Goal: Task Accomplishment & Management: Manage account settings

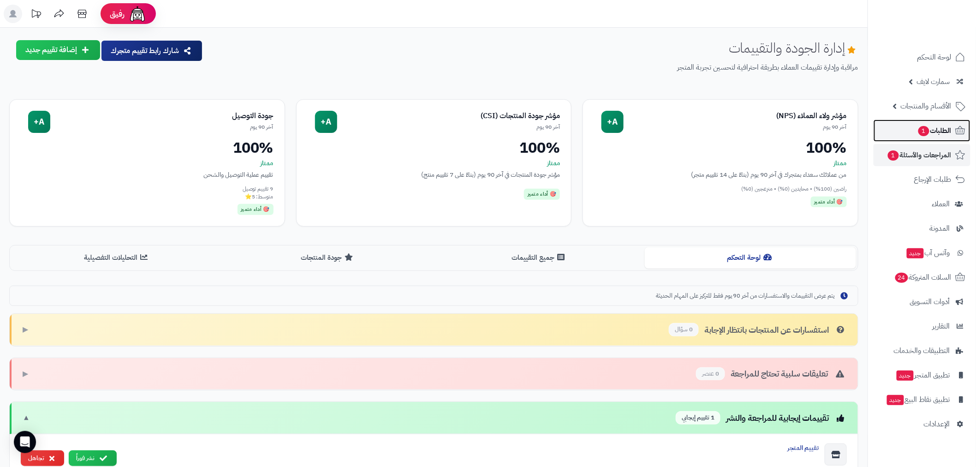
click at [936, 124] on span "الطلبات 1" at bounding box center [935, 130] width 34 height 13
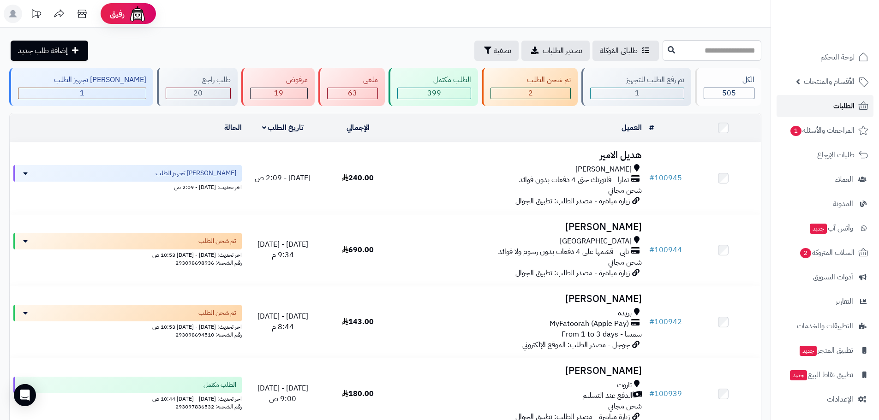
click at [835, 100] on span "الطلبات" at bounding box center [843, 106] width 21 height 13
click at [849, 132] on span "المراجعات والأسئلة 1" at bounding box center [822, 130] width 65 height 13
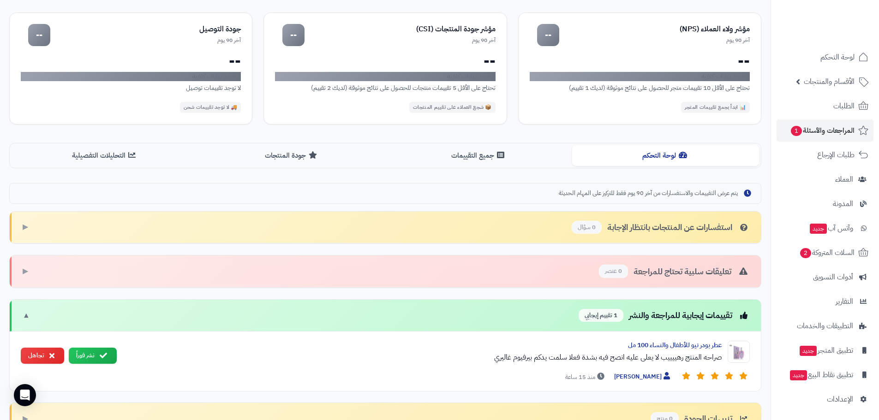
scroll to position [108, 0]
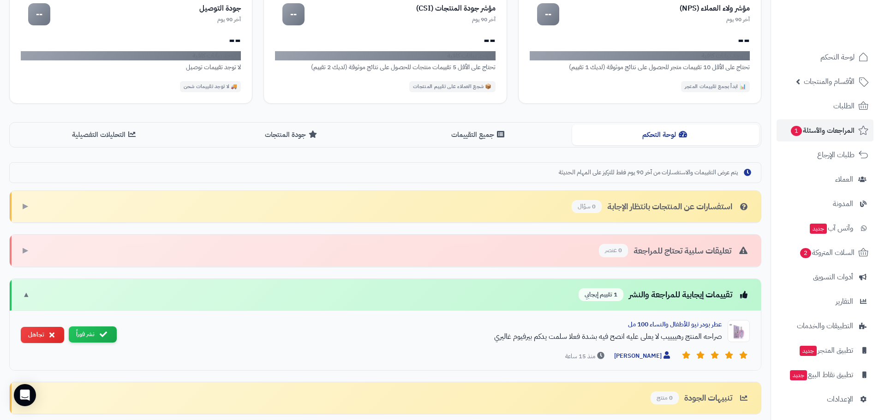
click at [100, 335] on icon at bounding box center [103, 334] width 7 height 7
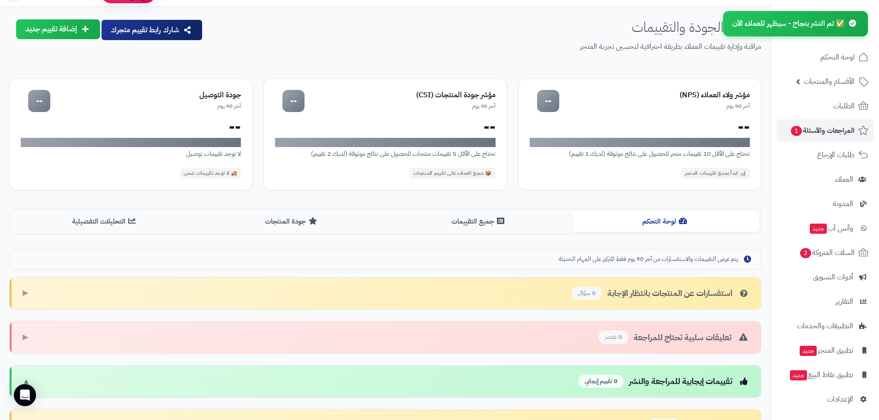
scroll to position [0, 0]
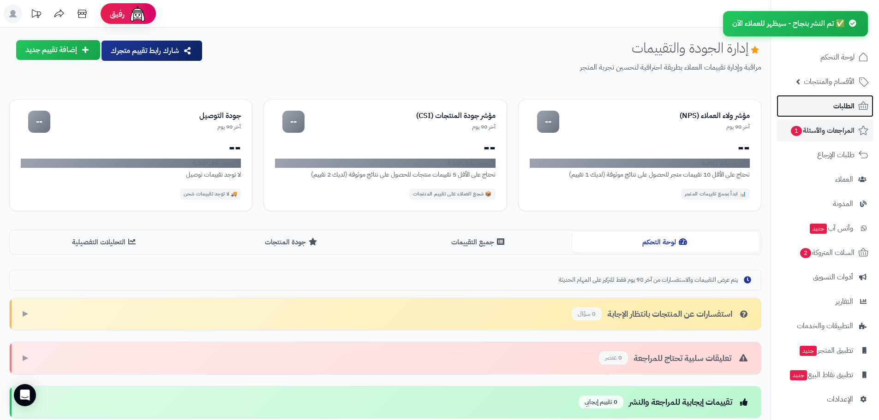
click at [836, 108] on span "الطلبات" at bounding box center [843, 106] width 21 height 13
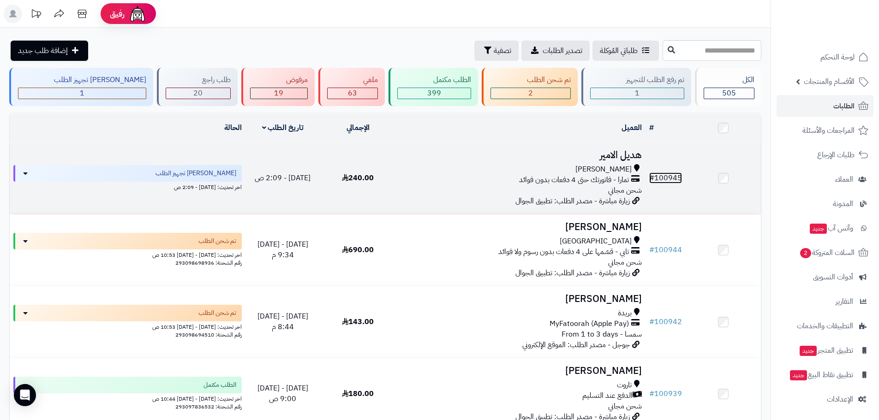
click at [666, 173] on link "# 100945" at bounding box center [665, 178] width 33 height 11
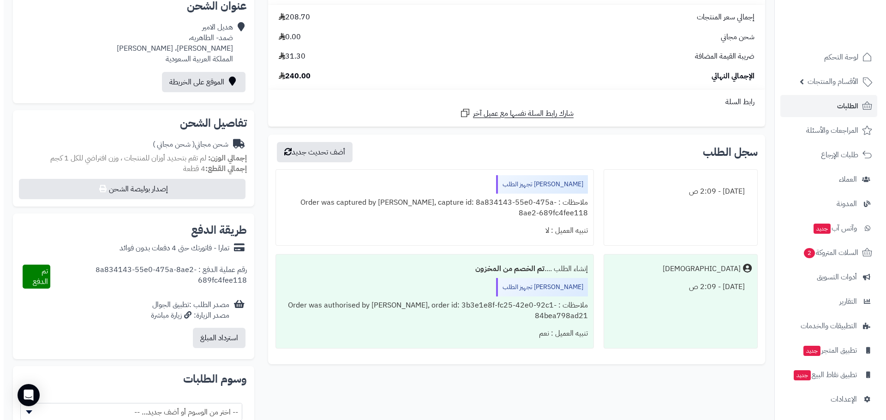
scroll to position [216, 0]
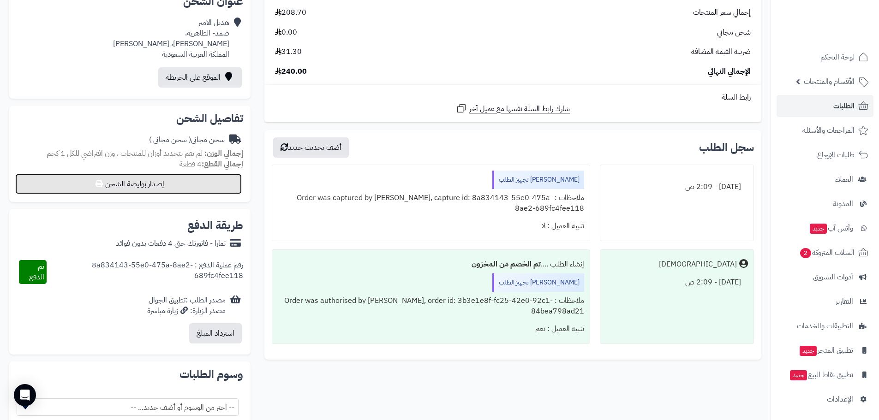
click at [180, 183] on button "إصدار بوليصة الشحن" at bounding box center [128, 184] width 227 height 20
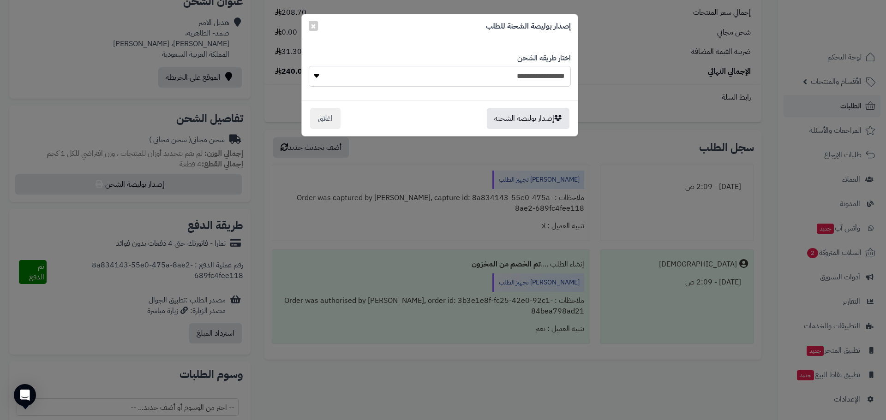
click at [526, 80] on select "**********" at bounding box center [440, 76] width 262 height 21
select select "****"
click at [309, 66] on select "**********" at bounding box center [440, 76] width 262 height 21
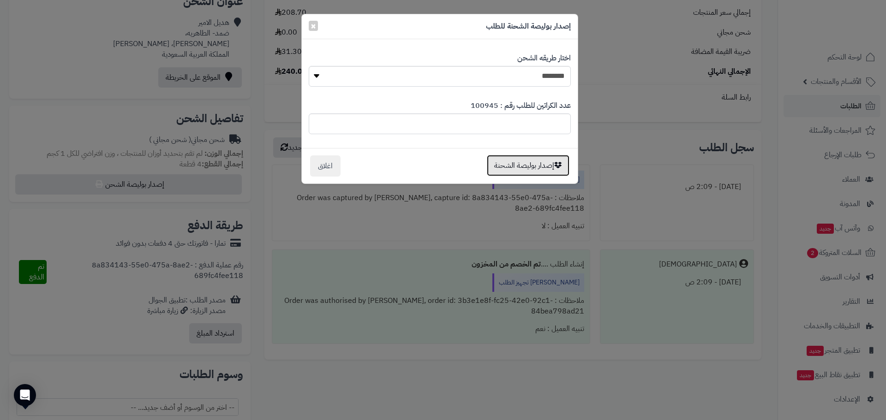
click at [524, 164] on button "إصدار بوليصة الشحنة" at bounding box center [528, 165] width 83 height 21
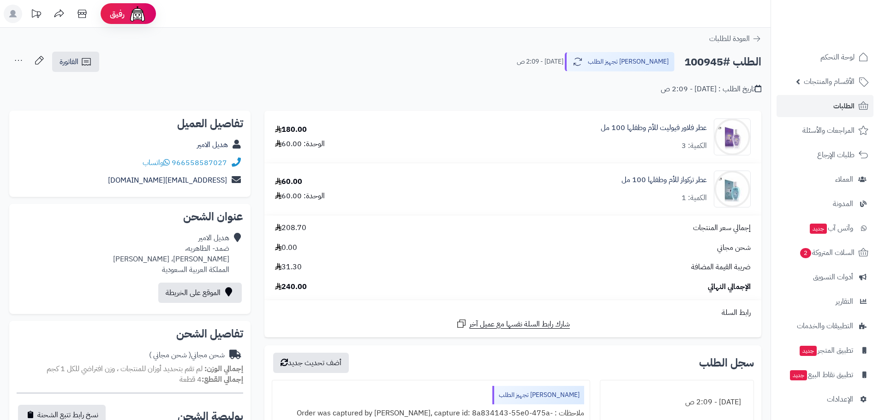
scroll to position [216, 0]
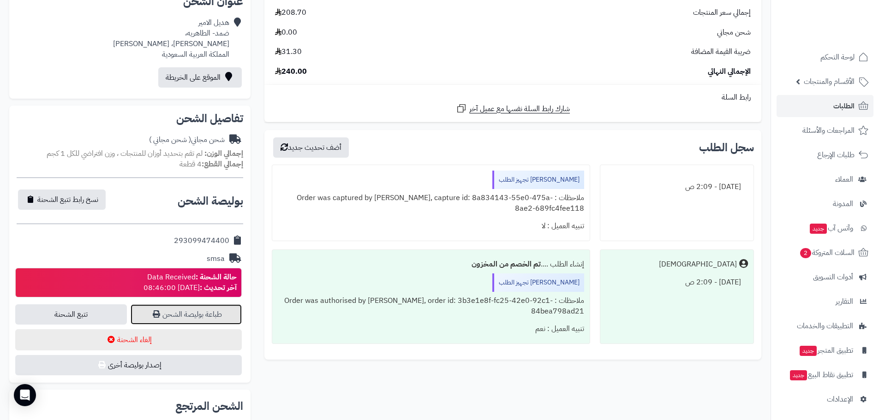
click at [229, 311] on link "طباعة بوليصة الشحن" at bounding box center [187, 315] width 112 height 20
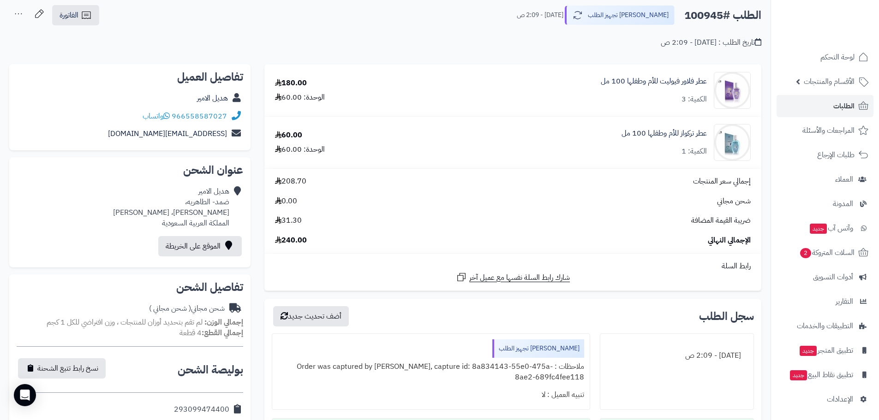
scroll to position [0, 0]
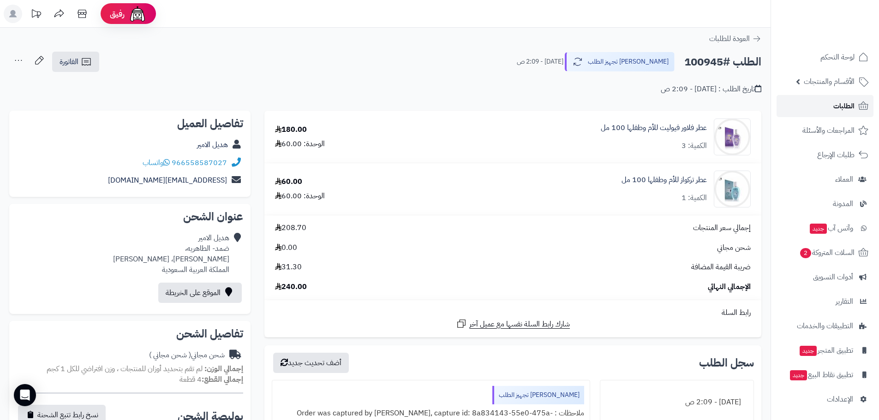
click at [816, 104] on link "الطلبات" at bounding box center [825, 106] width 97 height 22
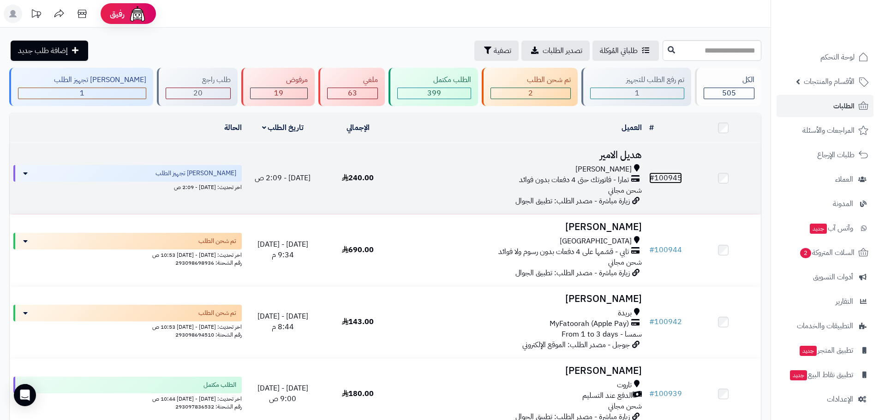
click at [664, 175] on link "# 100945" at bounding box center [665, 178] width 33 height 11
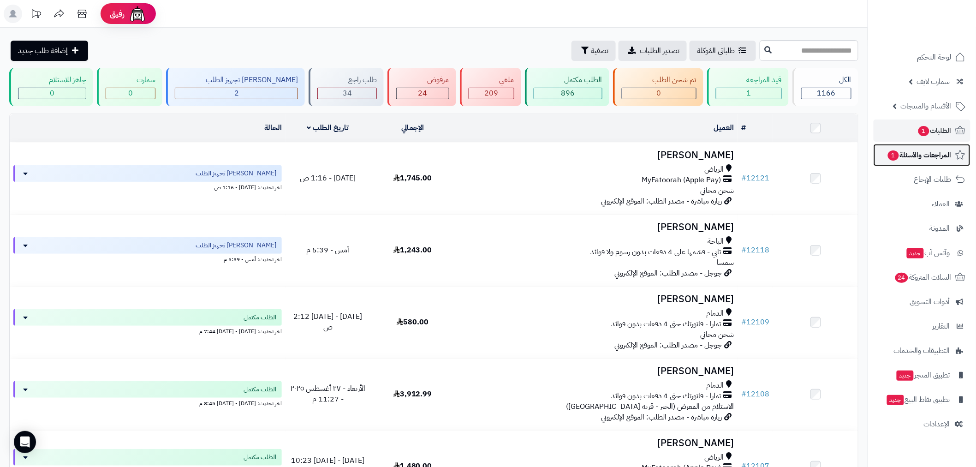
click at [905, 155] on span "المراجعات والأسئلة 1" at bounding box center [919, 155] width 65 height 13
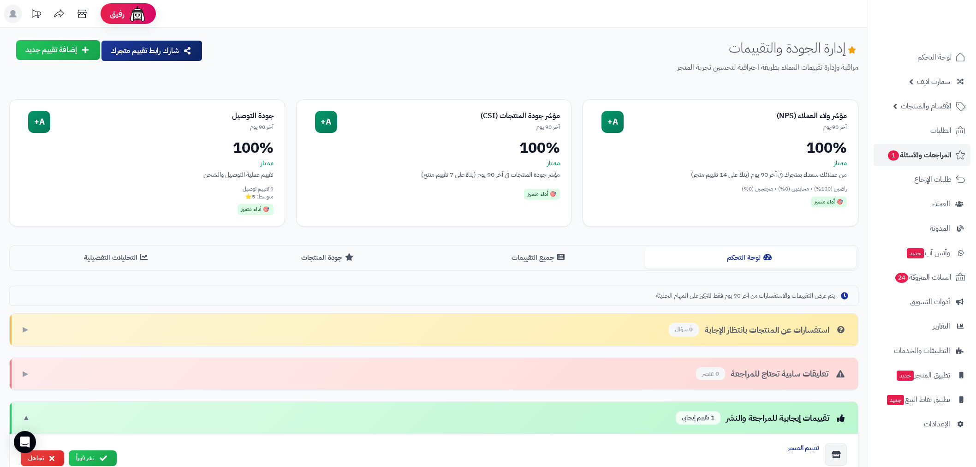
scroll to position [142, 0]
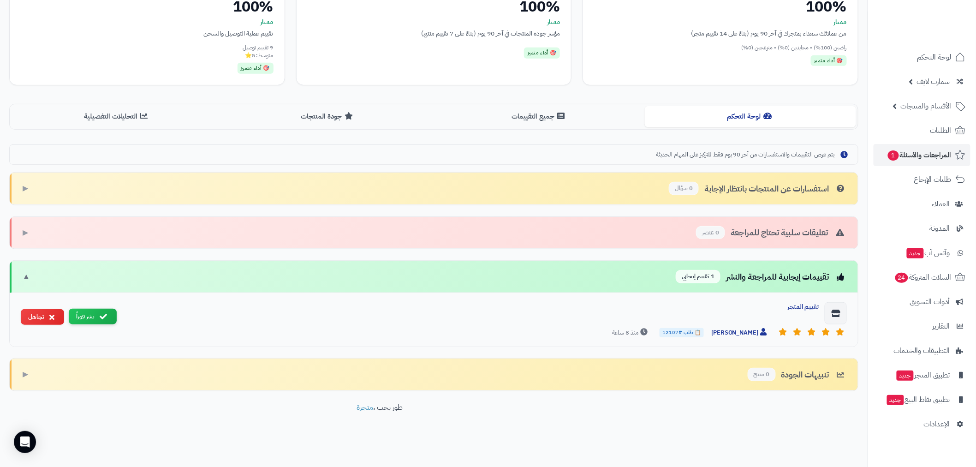
click at [89, 321] on button "نشر فوراً" at bounding box center [93, 317] width 48 height 16
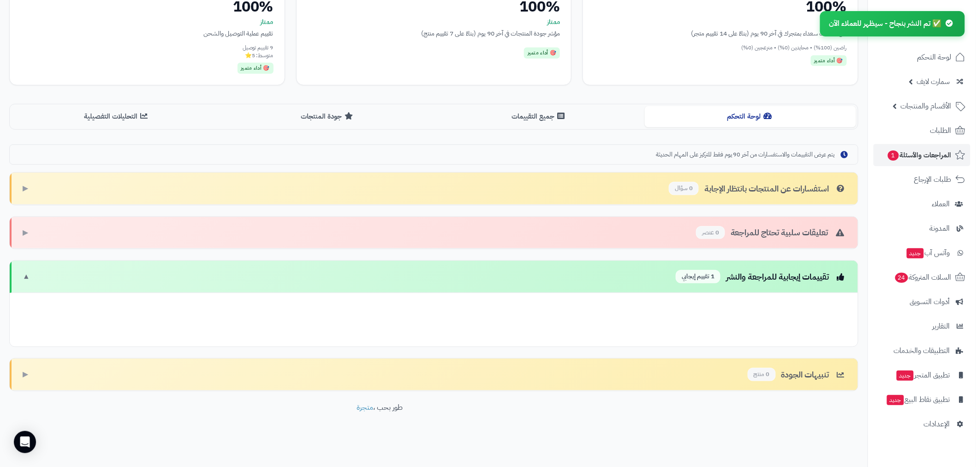
scroll to position [89, 0]
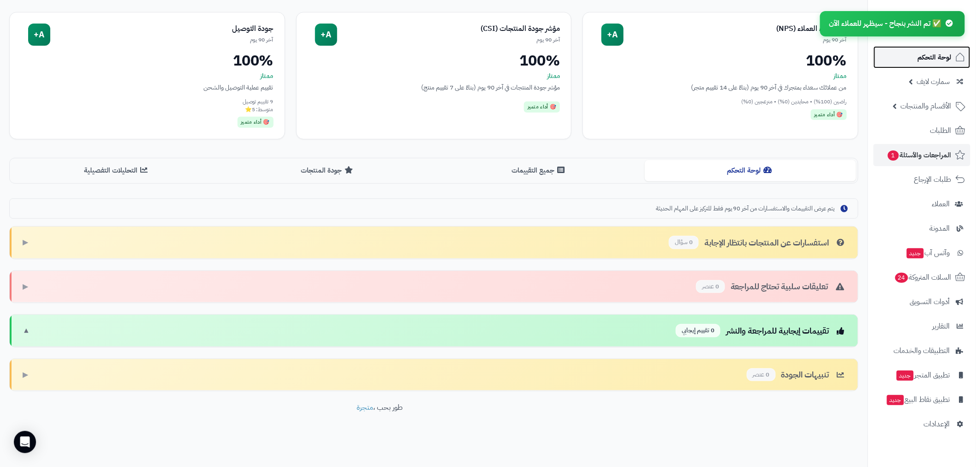
click at [929, 54] on span "لوحة التحكم" at bounding box center [935, 57] width 34 height 13
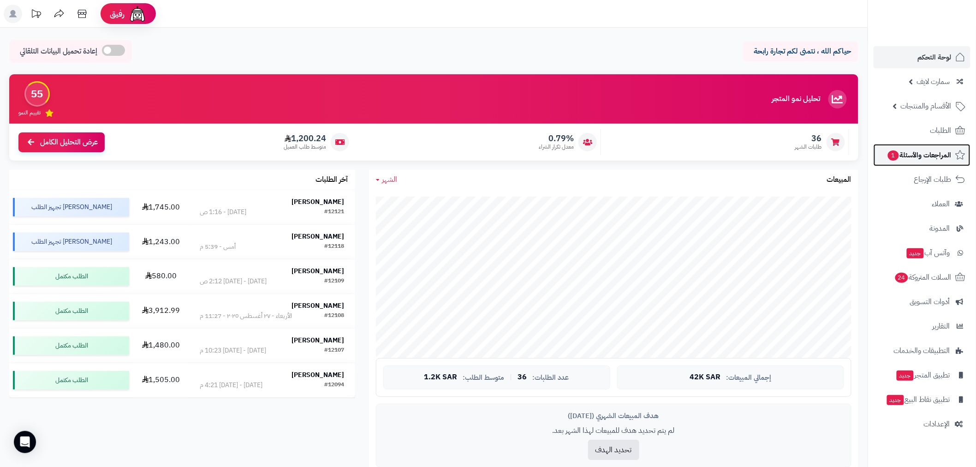
click at [921, 154] on span "المراجعات والأسئلة 1" at bounding box center [919, 155] width 65 height 13
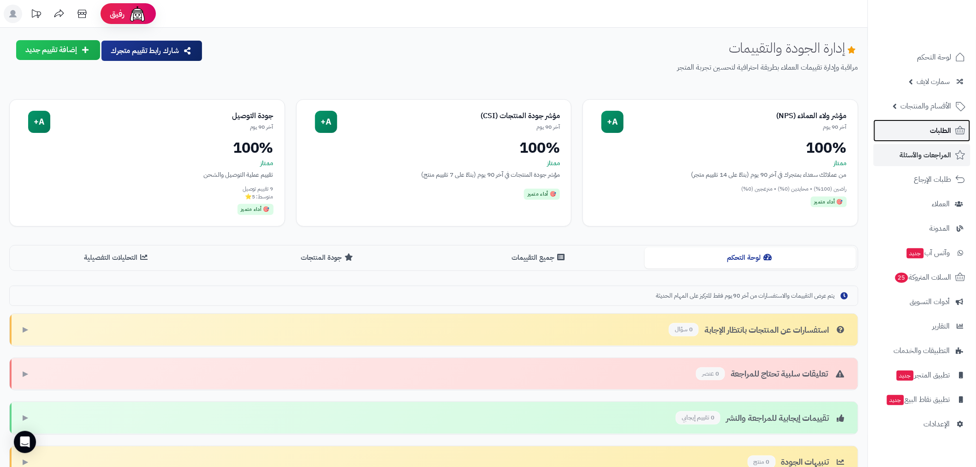
click at [939, 121] on link "الطلبات" at bounding box center [922, 131] width 97 height 22
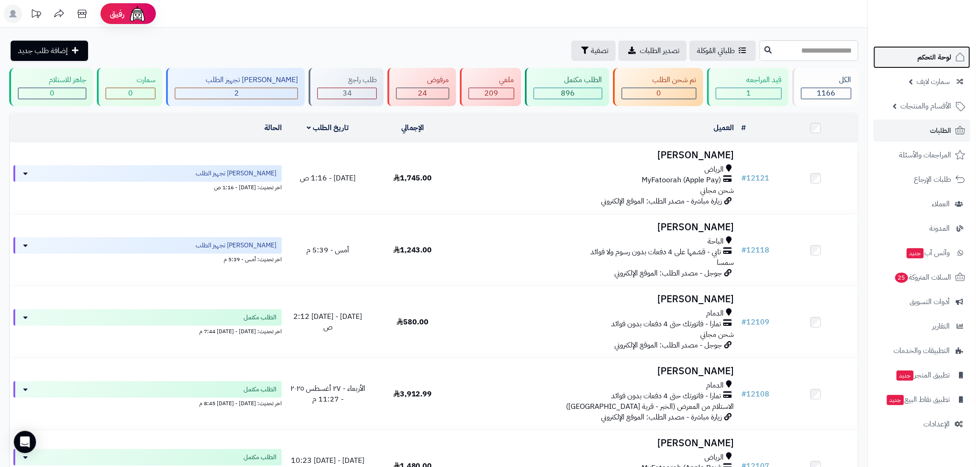
click at [933, 60] on span "لوحة التحكم" at bounding box center [935, 57] width 34 height 13
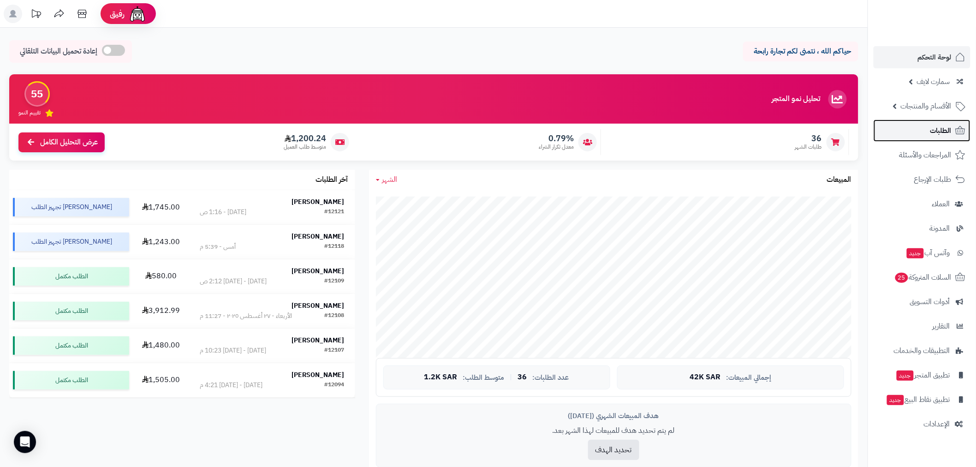
click at [934, 135] on span "الطلبات" at bounding box center [941, 130] width 21 height 13
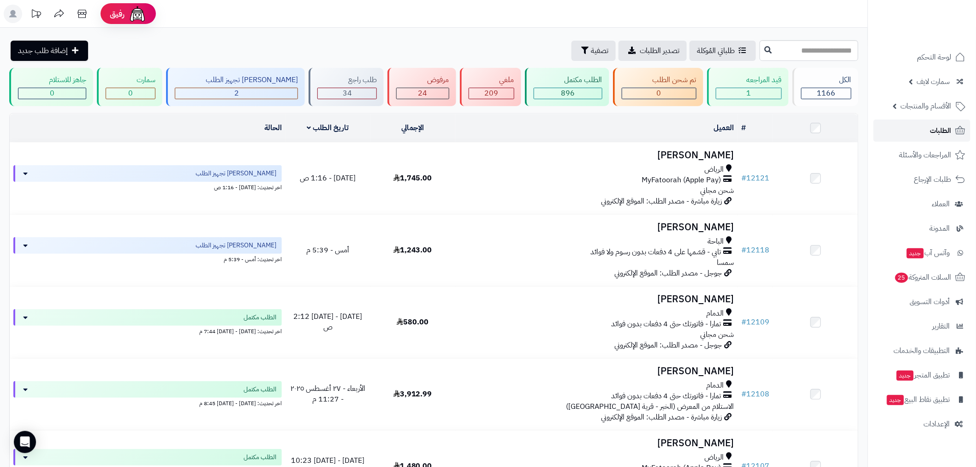
click at [928, 139] on link "الطلبات" at bounding box center [922, 131] width 97 height 22
click at [933, 141] on link "الطلبات" at bounding box center [922, 131] width 97 height 22
click at [940, 128] on span "الطلبات" at bounding box center [941, 130] width 21 height 13
click at [938, 308] on span "أدوات التسويق" at bounding box center [930, 301] width 40 height 13
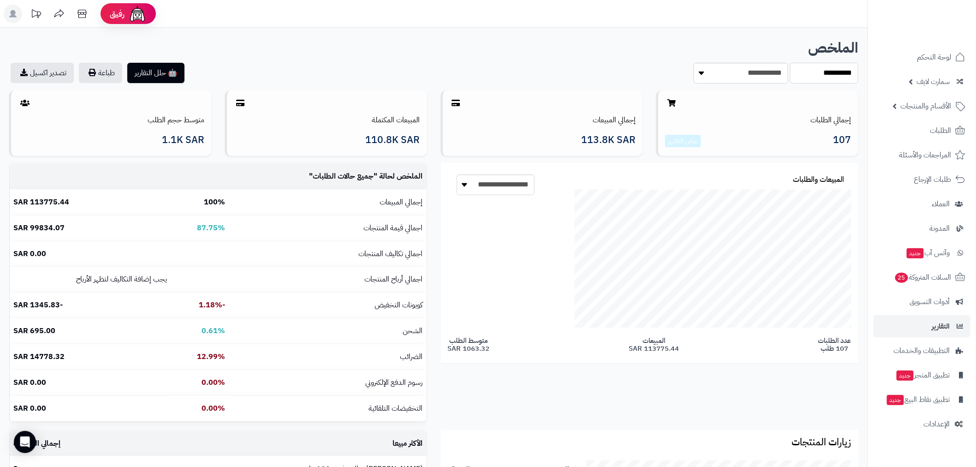
click at [821, 72] on select "**********" at bounding box center [824, 73] width 68 height 21
select select "*****"
click at [790, 63] on select "**********" at bounding box center [824, 73] width 68 height 21
click at [834, 74] on select "**********" at bounding box center [824, 73] width 68 height 21
click at [762, 76] on select "**********" at bounding box center [741, 73] width 95 height 21
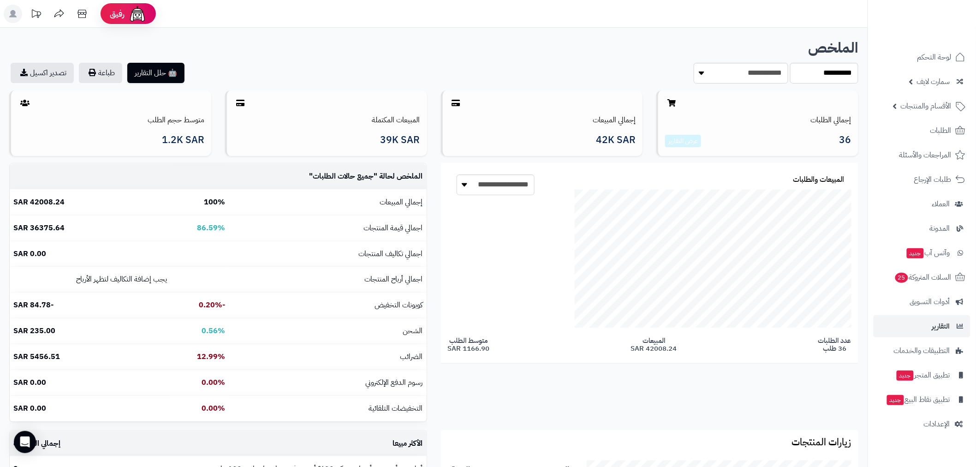
click at [786, 42] on h1 "الملخص" at bounding box center [434, 48] width 850 height 16
click at [929, 138] on link "الطلبات" at bounding box center [922, 131] width 97 height 22
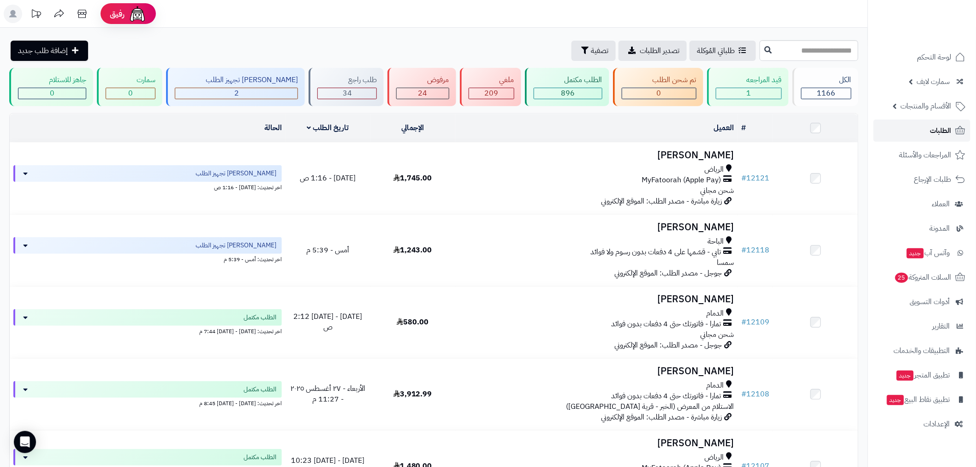
click at [931, 128] on span "الطلبات" at bounding box center [941, 130] width 21 height 13
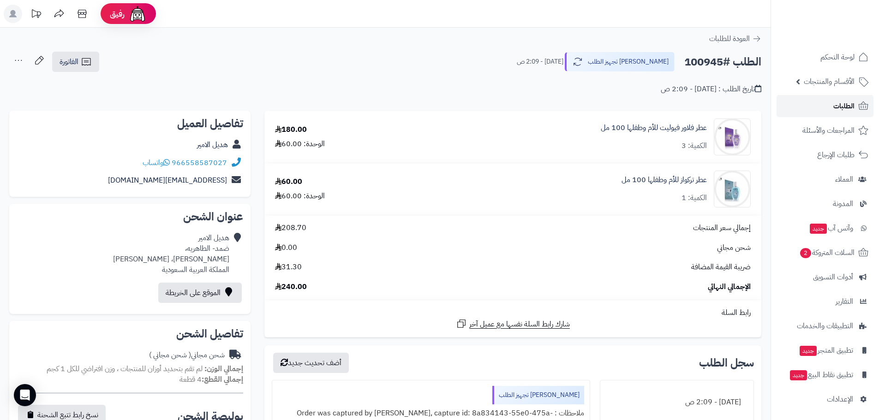
click at [844, 106] on span "الطلبات" at bounding box center [843, 106] width 21 height 13
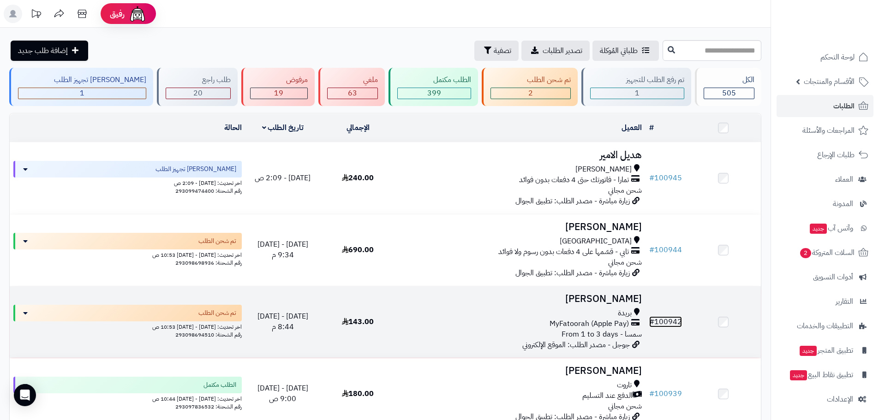
click at [671, 317] on link "# 100942" at bounding box center [665, 322] width 33 height 11
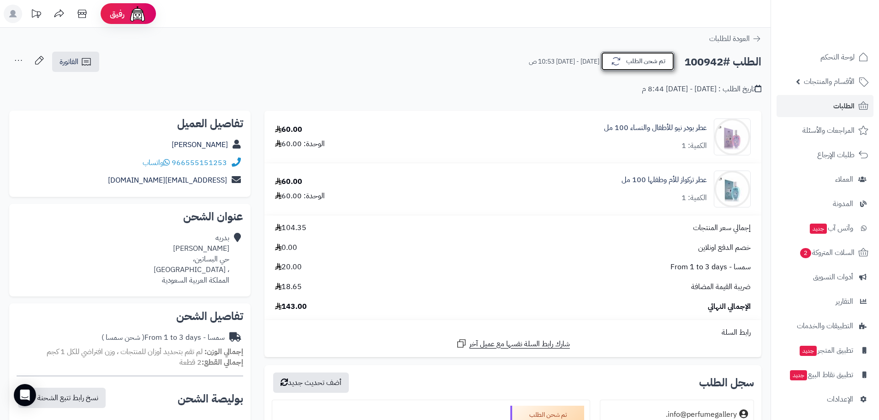
click at [660, 61] on button "تم شحن الطلب" at bounding box center [638, 61] width 74 height 19
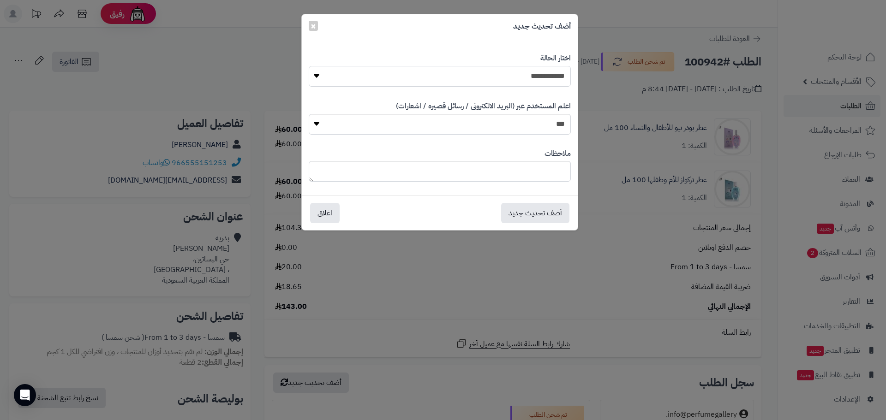
click at [561, 67] on select "**********" at bounding box center [440, 76] width 262 height 21
select select "*"
click at [309, 66] on select "**********" at bounding box center [440, 76] width 262 height 21
click at [536, 210] on button "أضف تحديث جديد" at bounding box center [535, 213] width 68 height 20
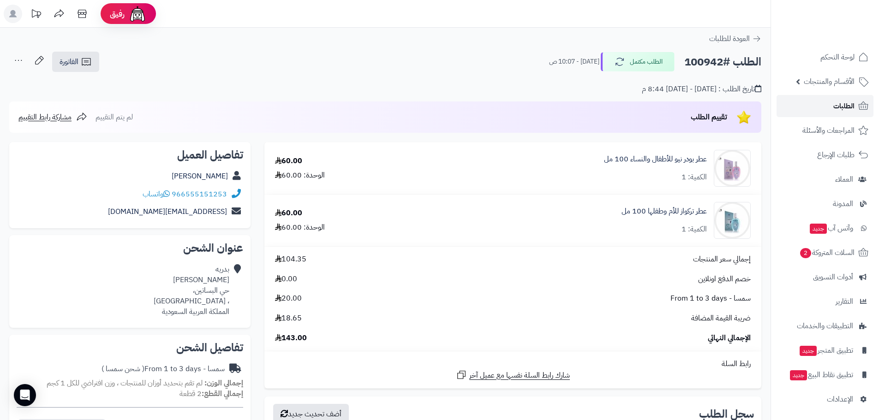
click at [842, 108] on span "الطلبات" at bounding box center [843, 106] width 21 height 13
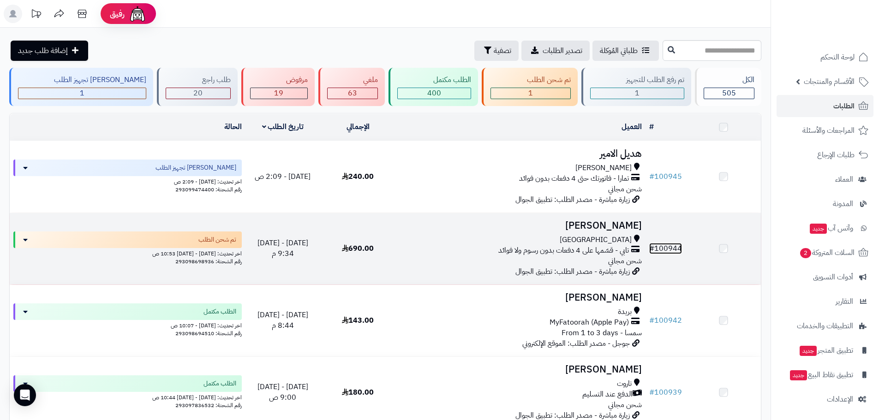
click at [673, 243] on link "# 100944" at bounding box center [665, 248] width 33 height 11
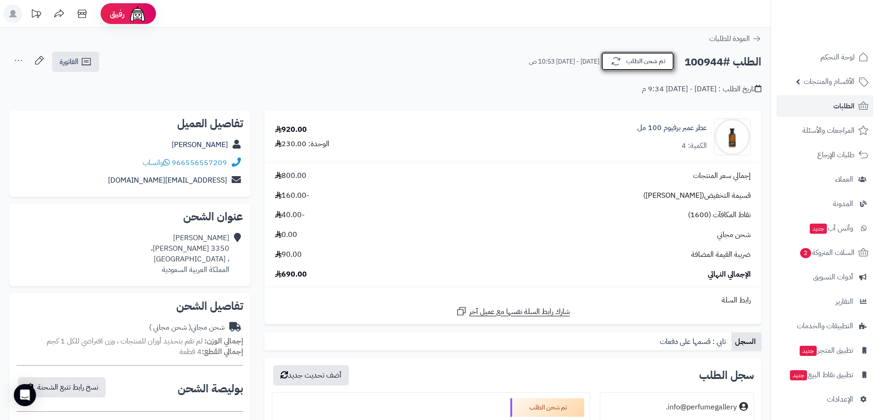
click at [636, 63] on button "تم شحن الطلب" at bounding box center [638, 61] width 74 height 19
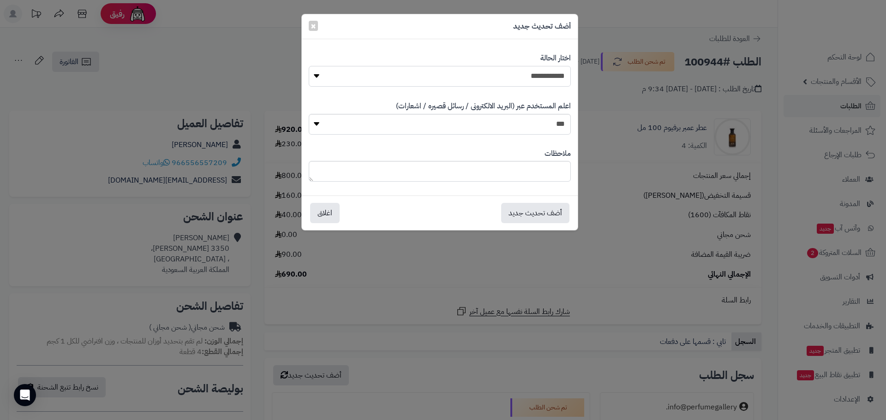
click at [557, 72] on select "**********" at bounding box center [440, 76] width 262 height 21
select select "*"
click at [309, 66] on select "**********" at bounding box center [440, 76] width 262 height 21
click at [532, 211] on button "أضف تحديث جديد" at bounding box center [535, 213] width 68 height 20
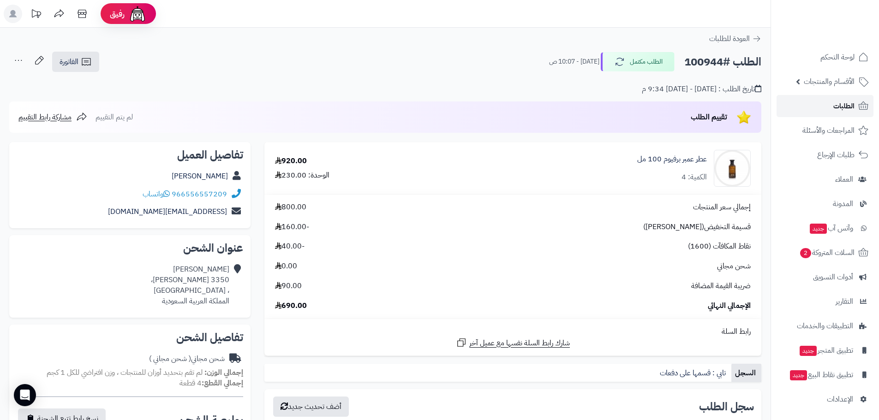
click at [834, 105] on span "الطلبات" at bounding box center [843, 106] width 21 height 13
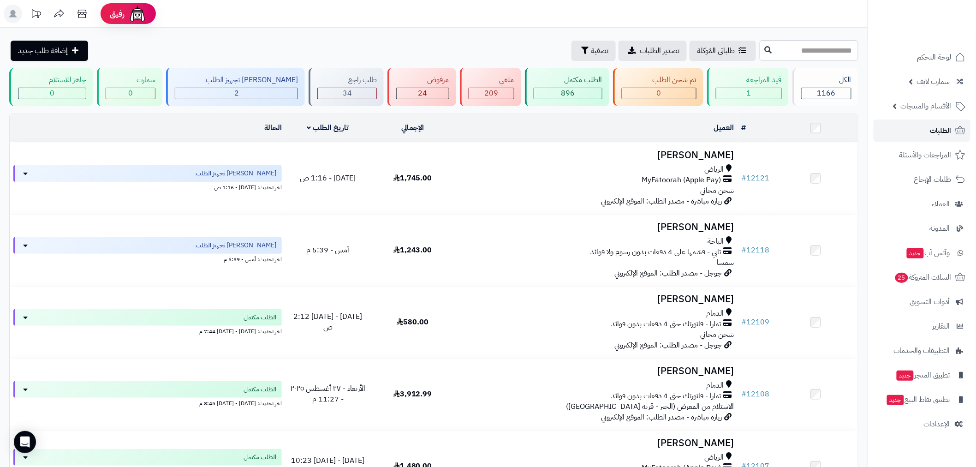
click at [940, 130] on span "الطلبات" at bounding box center [941, 130] width 21 height 13
click at [934, 123] on link "الطلبات" at bounding box center [922, 131] width 97 height 22
click at [936, 131] on span "الطلبات" at bounding box center [941, 130] width 21 height 13
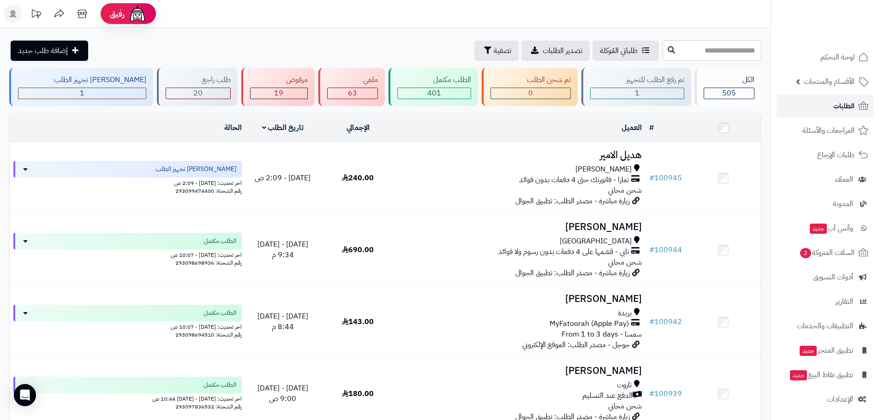
click at [835, 102] on span "الطلبات" at bounding box center [843, 106] width 21 height 13
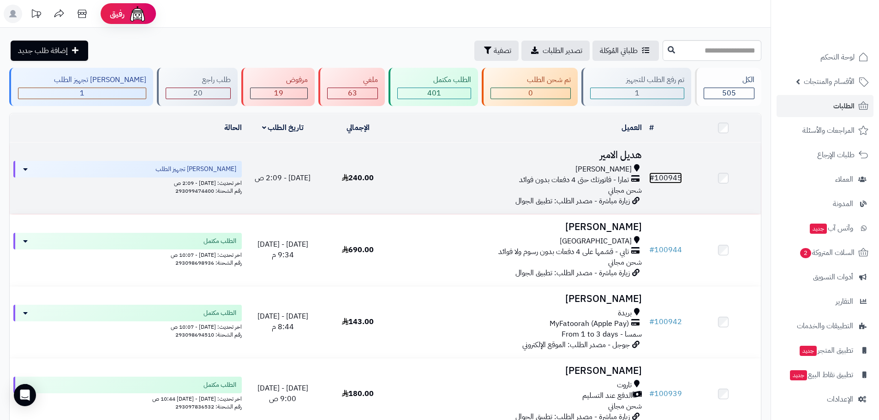
click at [668, 173] on link "# 100945" at bounding box center [665, 178] width 33 height 11
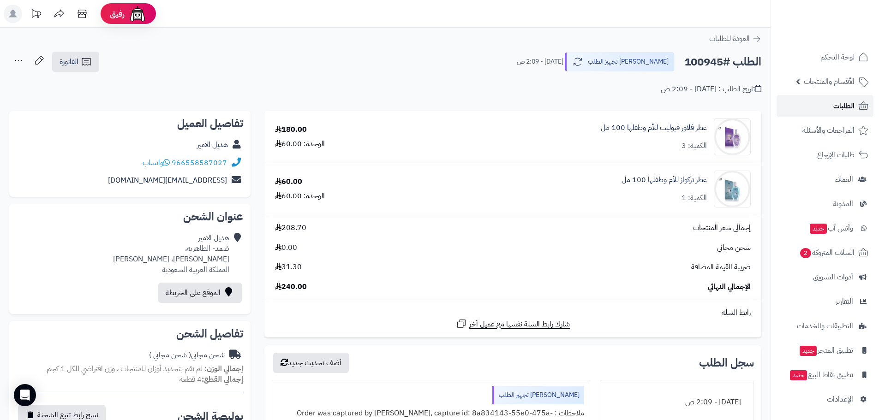
click at [842, 104] on span "الطلبات" at bounding box center [843, 106] width 21 height 13
